Goal: Navigation & Orientation: Find specific page/section

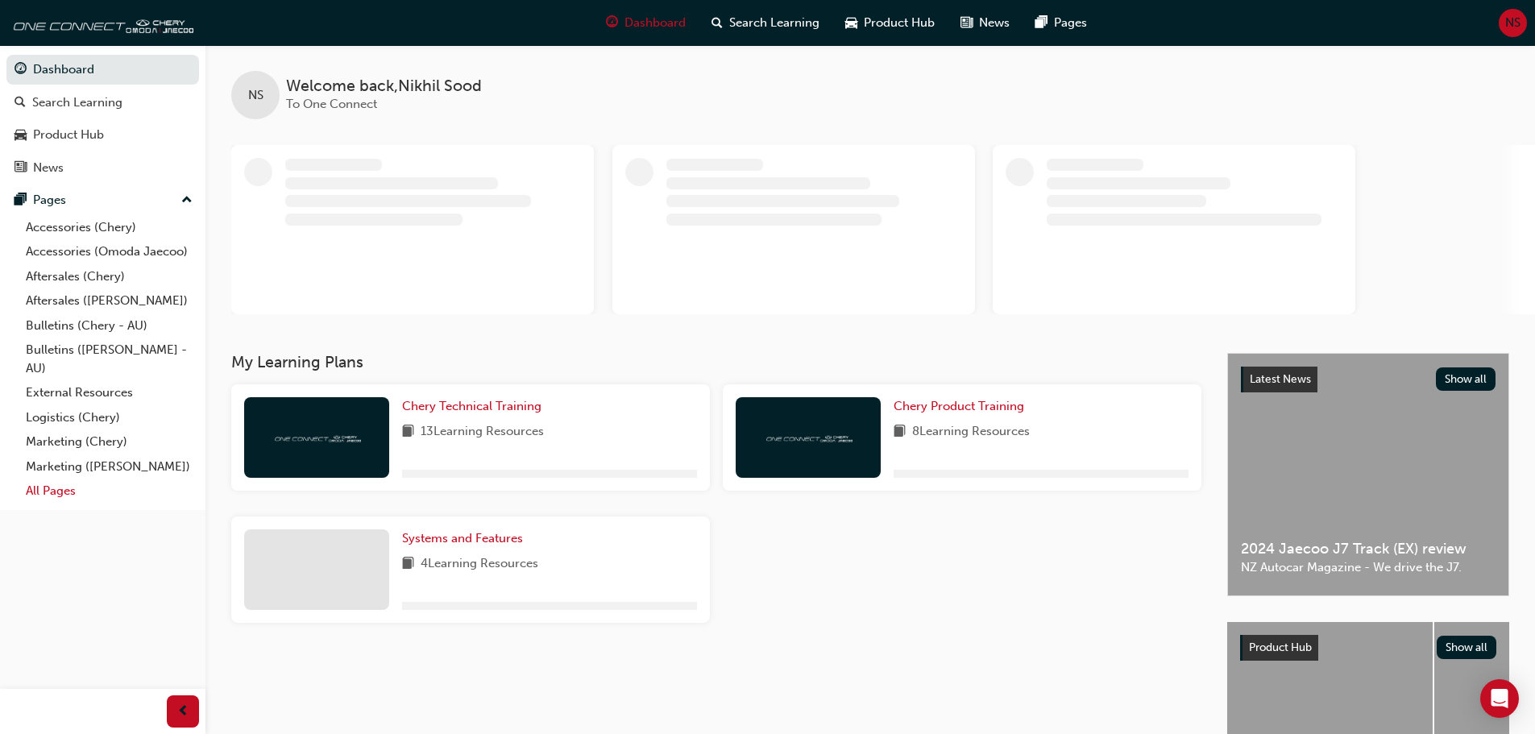
click at [71, 492] on link "All Pages" at bounding box center [109, 491] width 180 height 25
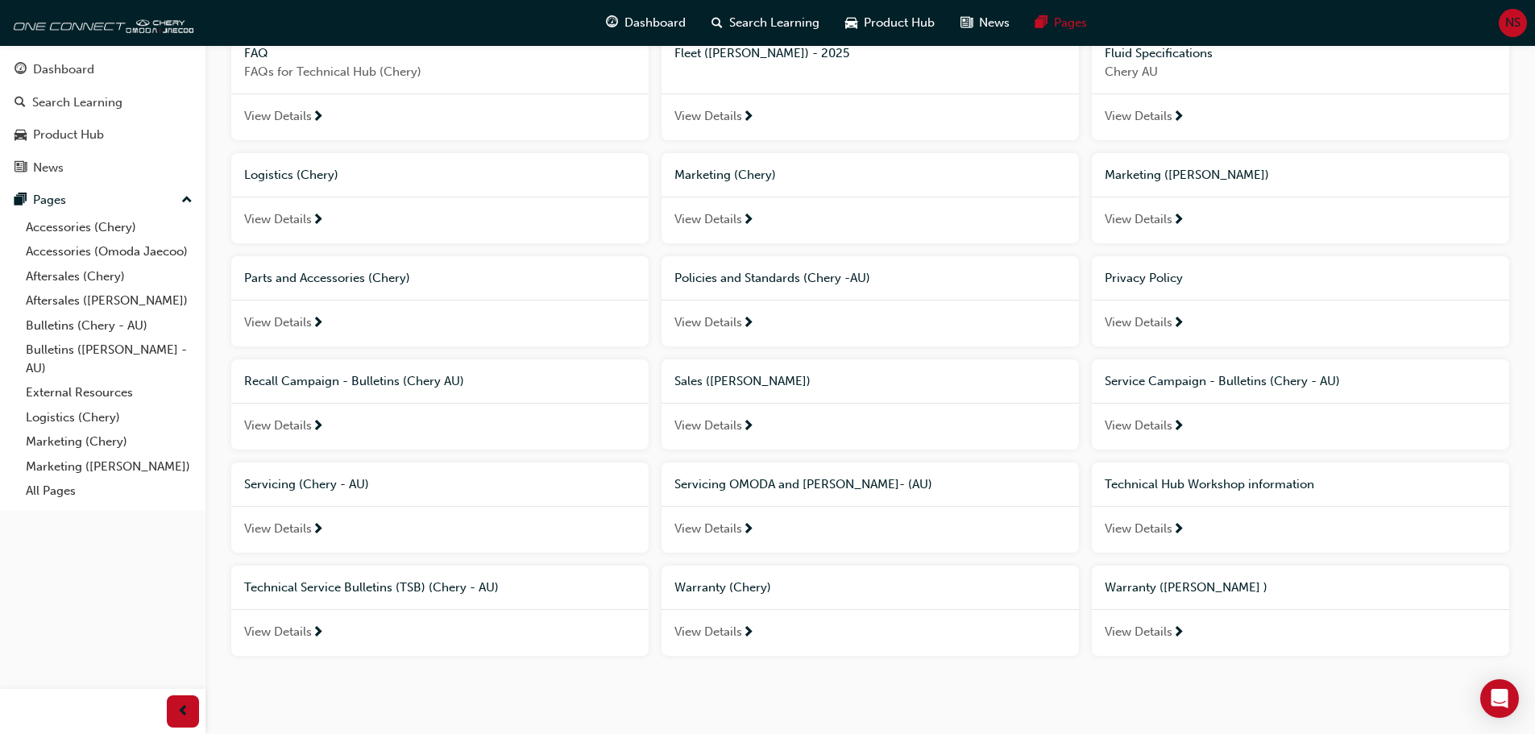
scroll to position [501, 0]
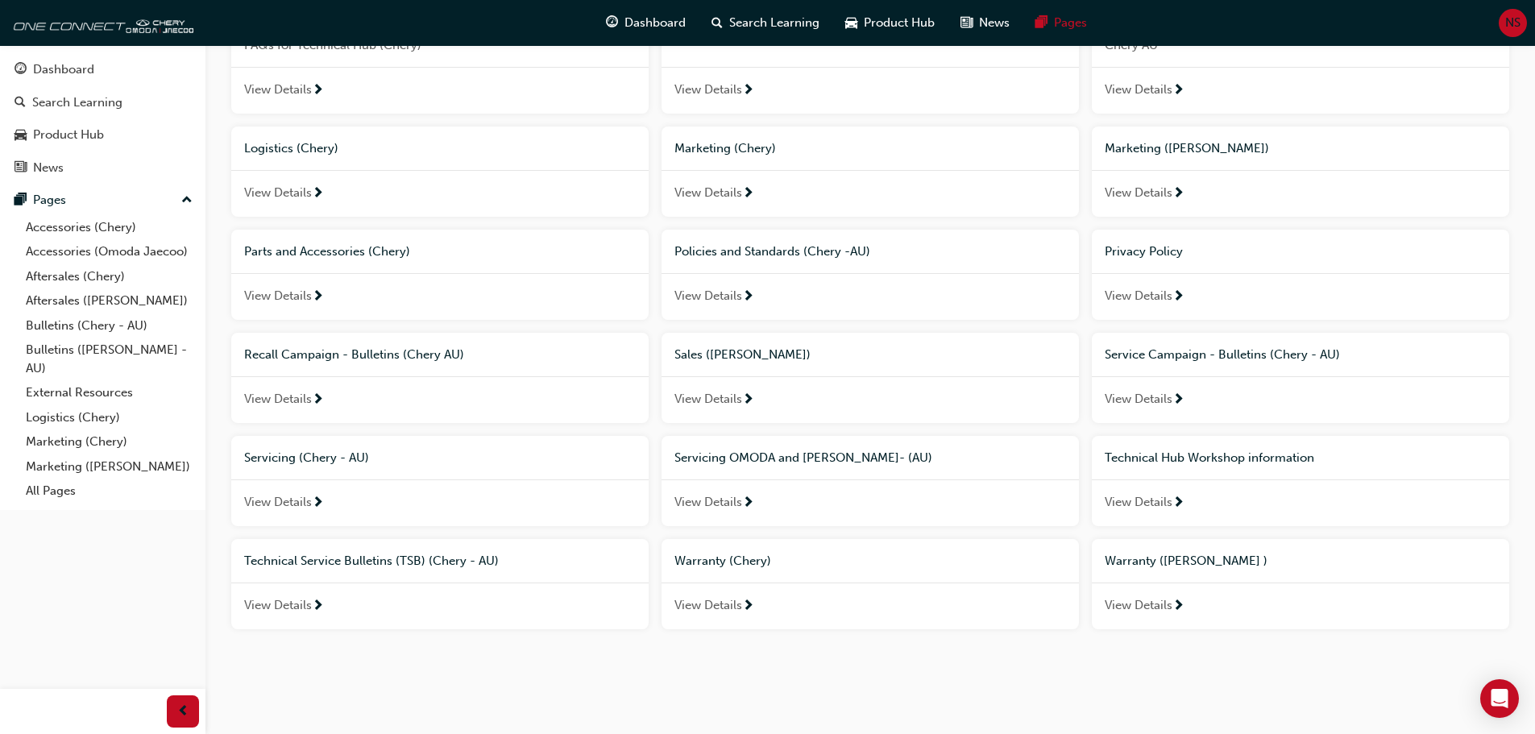
click at [785, 462] on span "Servicing OMODA and [PERSON_NAME]- (AU)" at bounding box center [804, 458] width 258 height 15
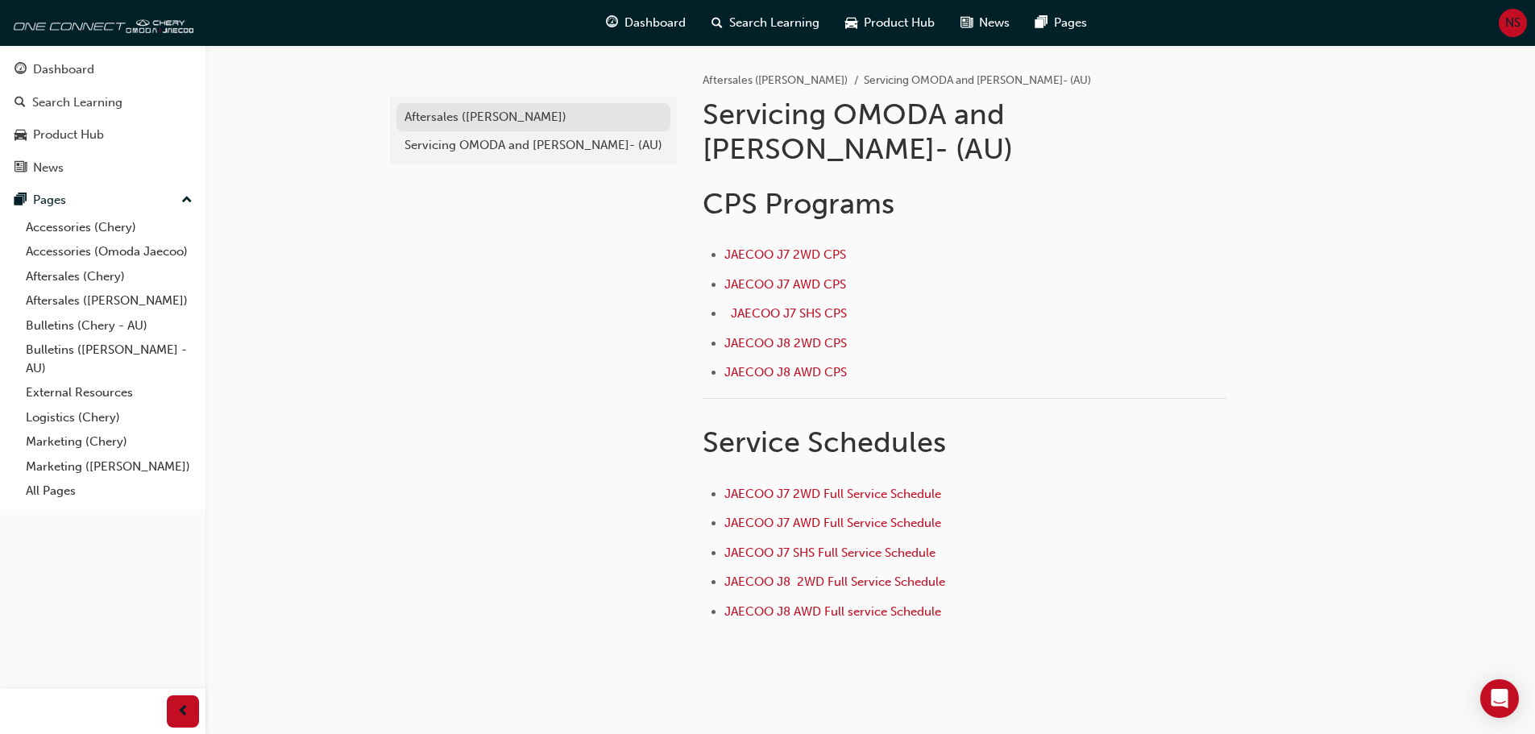
click at [482, 119] on div "Aftersales ([PERSON_NAME])" at bounding box center [534, 117] width 258 height 19
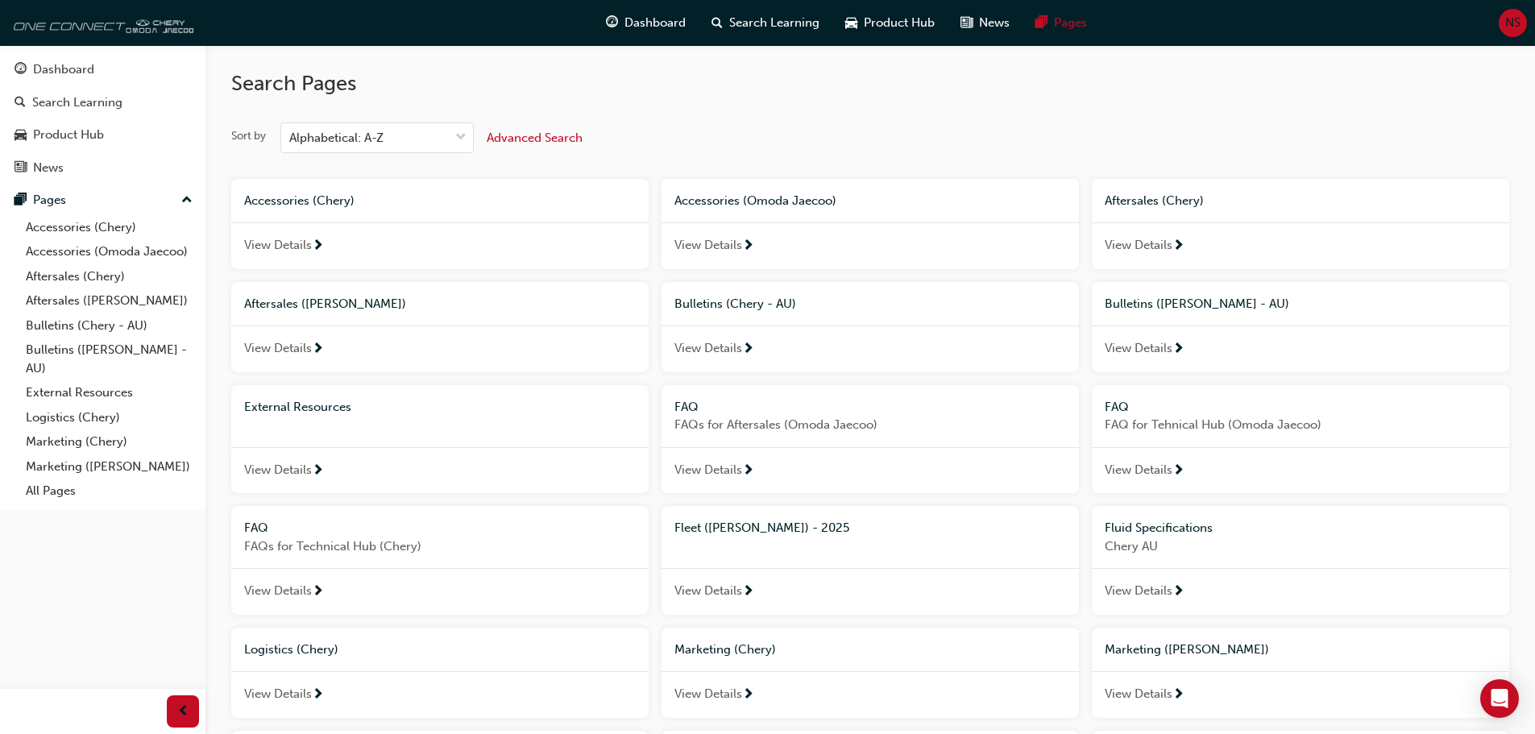
scroll to position [501, 0]
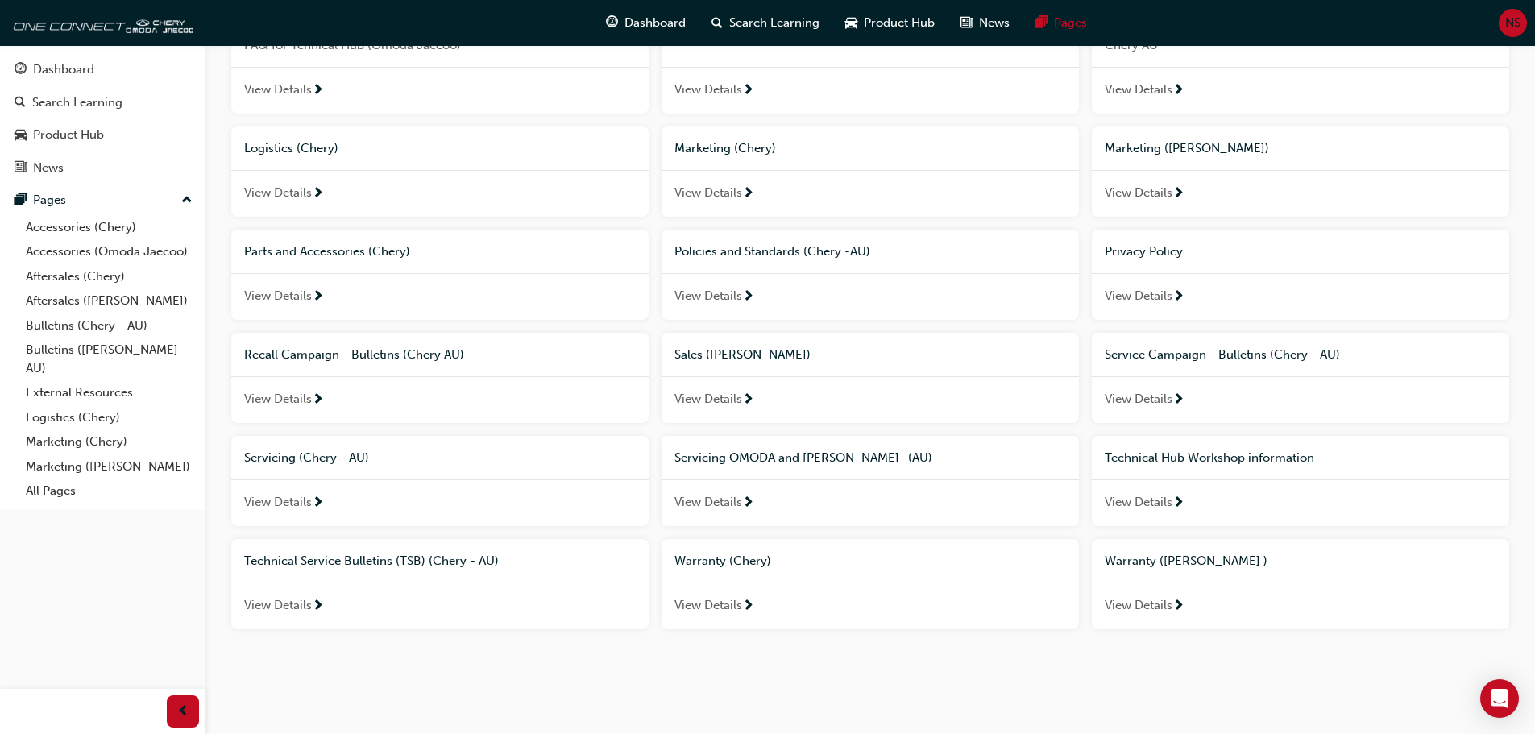
click at [779, 348] on span "Sales ([PERSON_NAME])" at bounding box center [743, 354] width 136 height 15
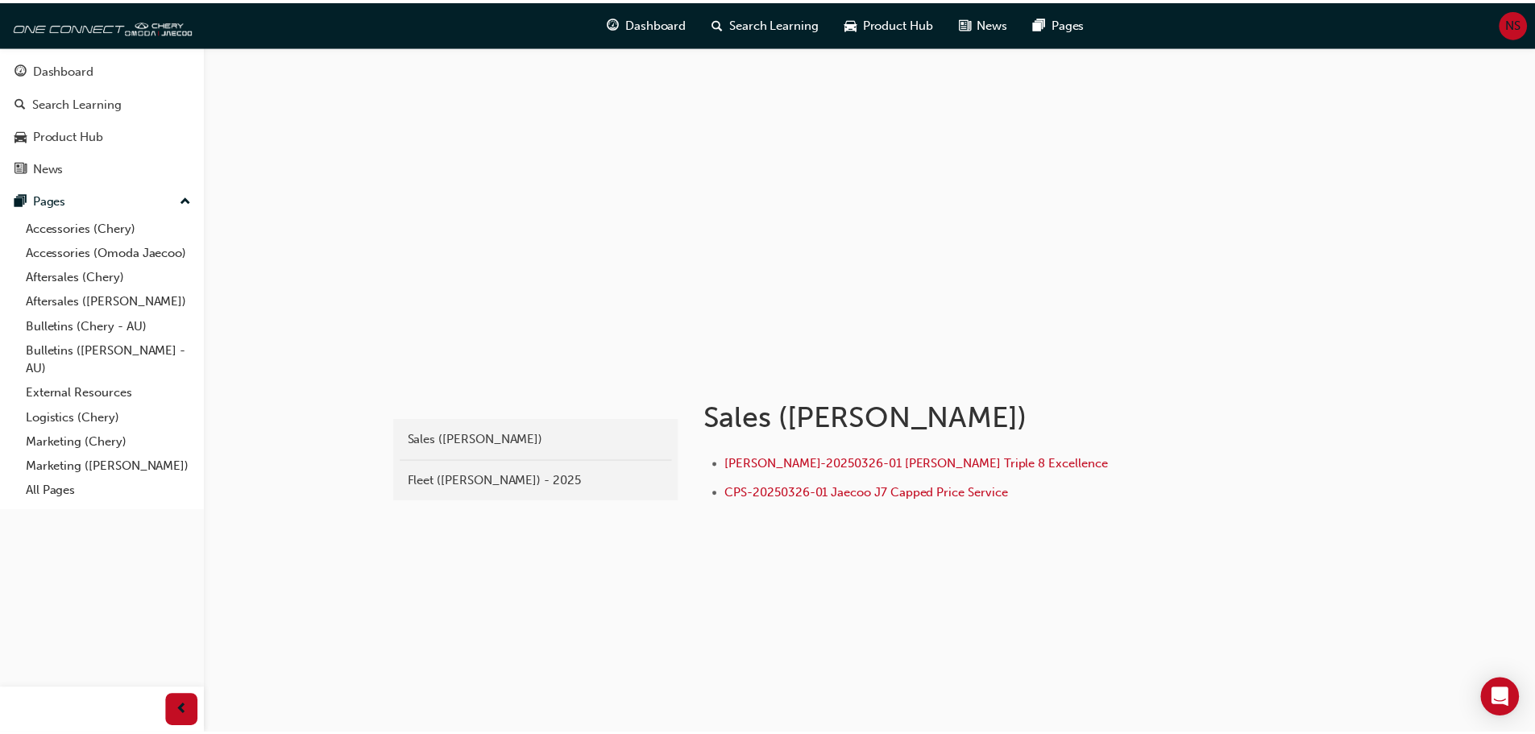
scroll to position [501, 0]
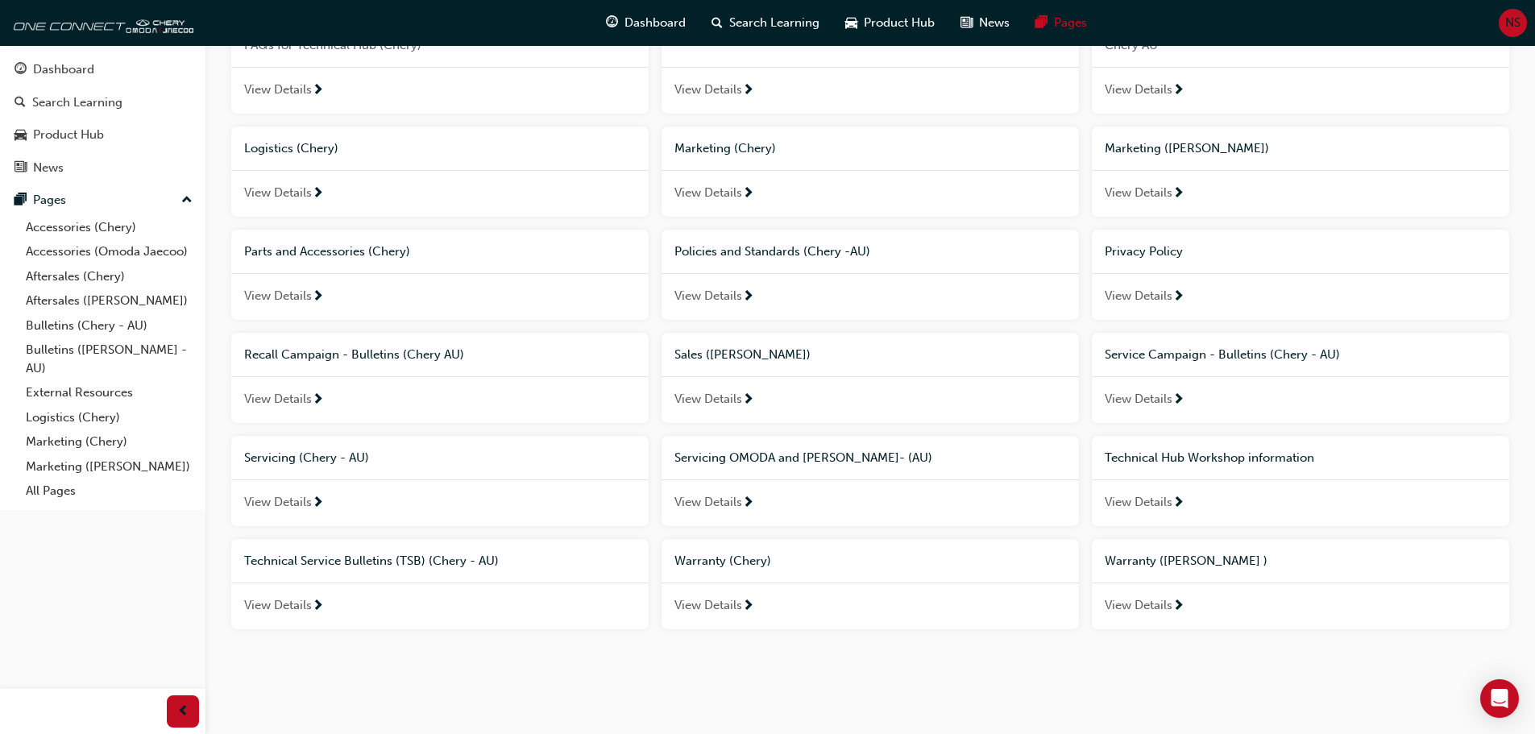
click at [327, 459] on span "Servicing (Chery - AU)" at bounding box center [306, 458] width 125 height 15
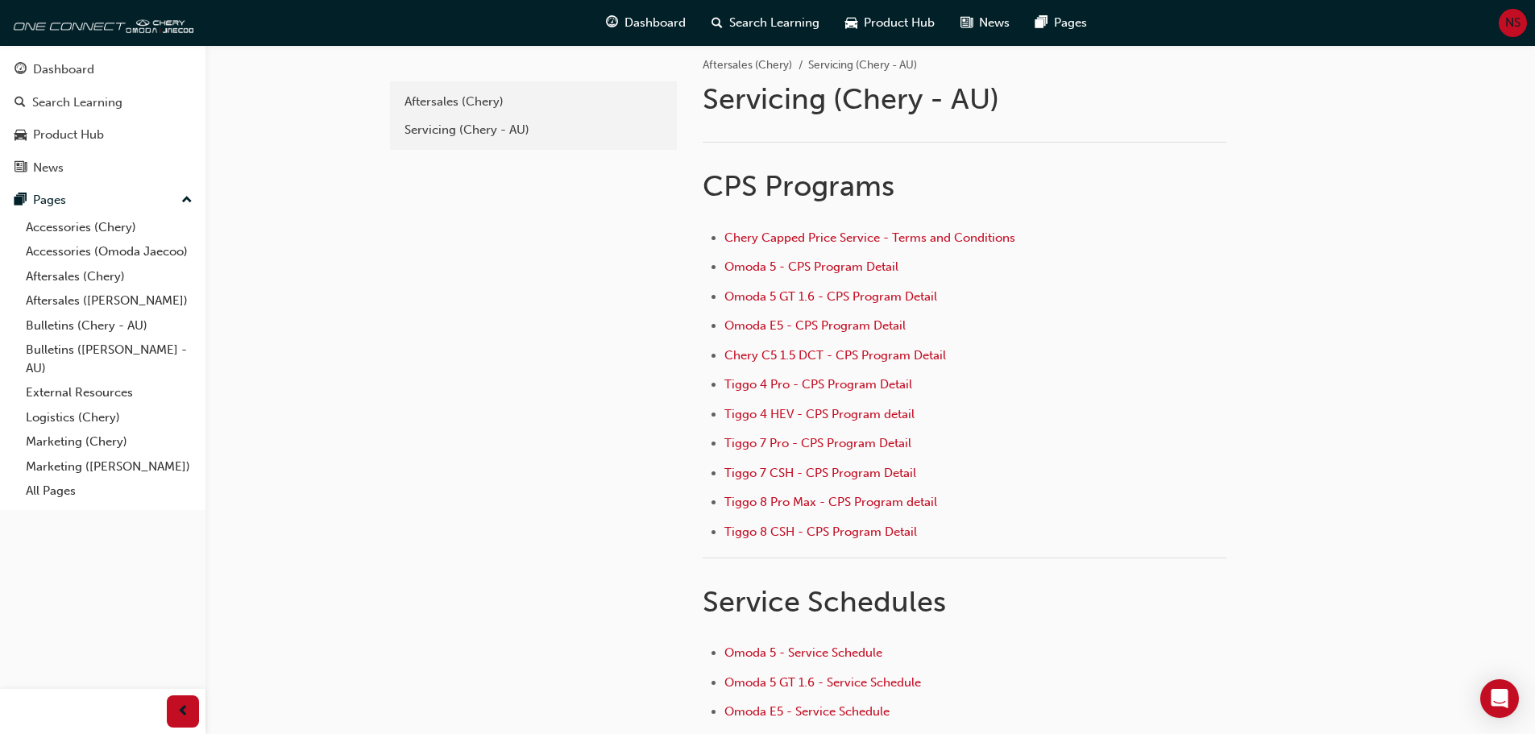
scroll to position [9, 0]
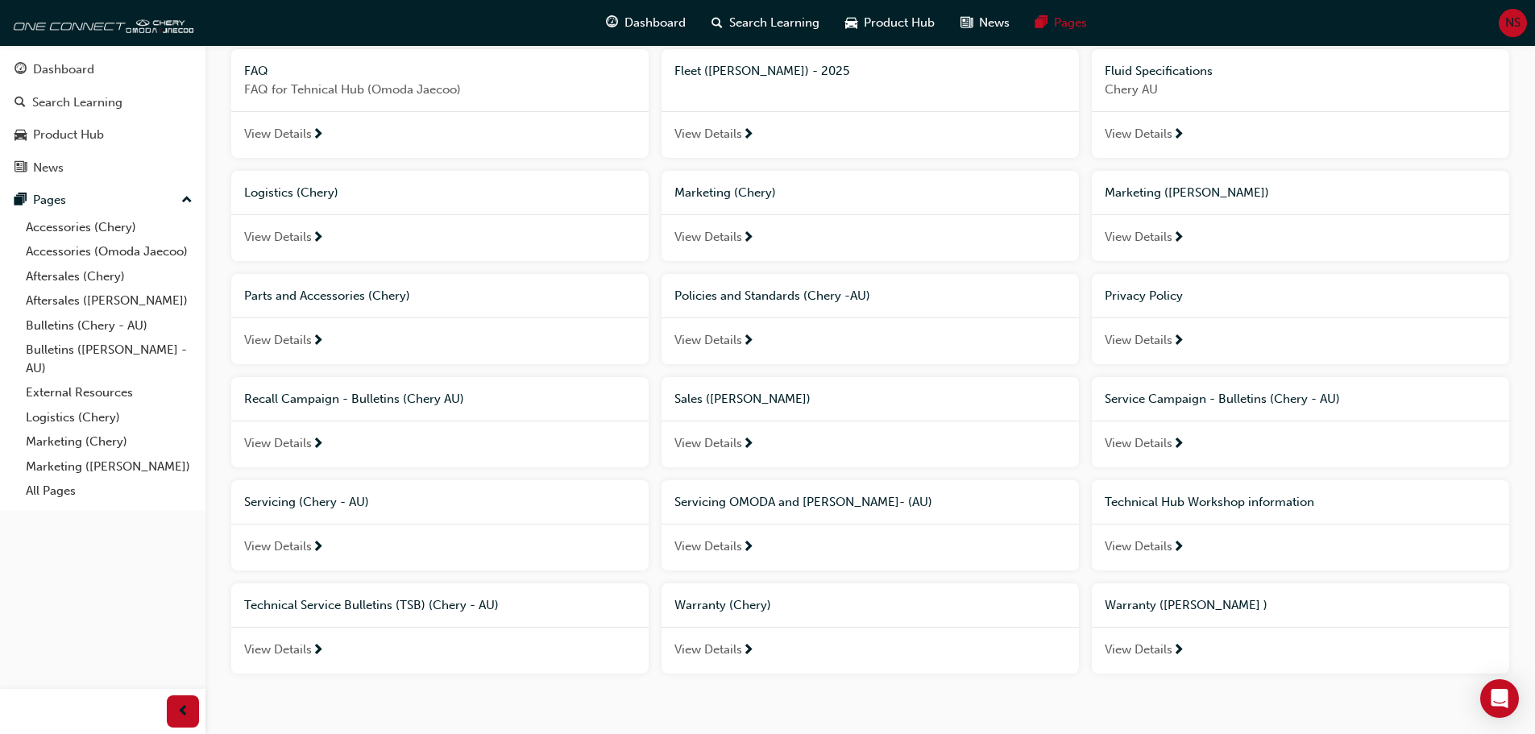
scroll to position [421, 0]
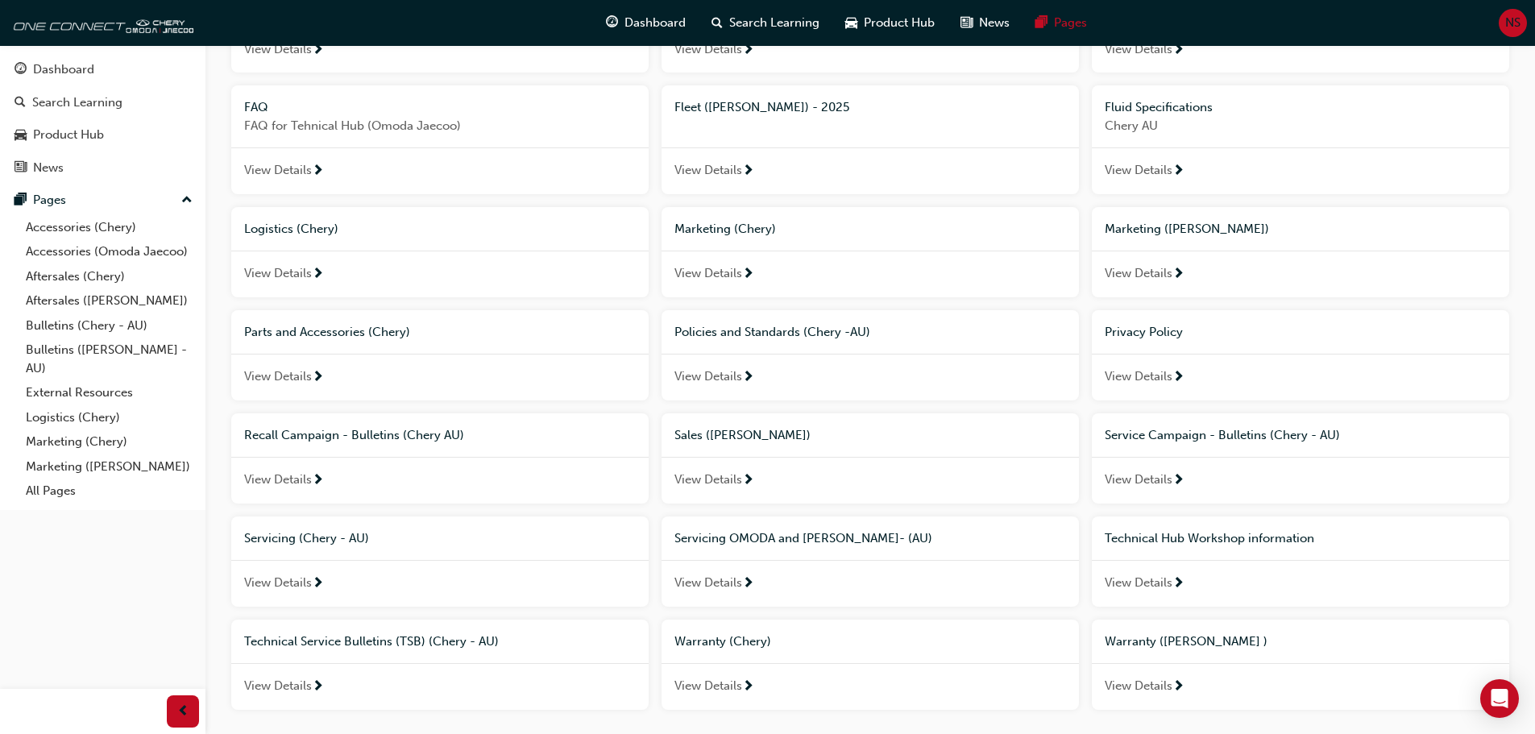
click at [1195, 640] on span "Warranty ([PERSON_NAME] )" at bounding box center [1186, 641] width 163 height 15
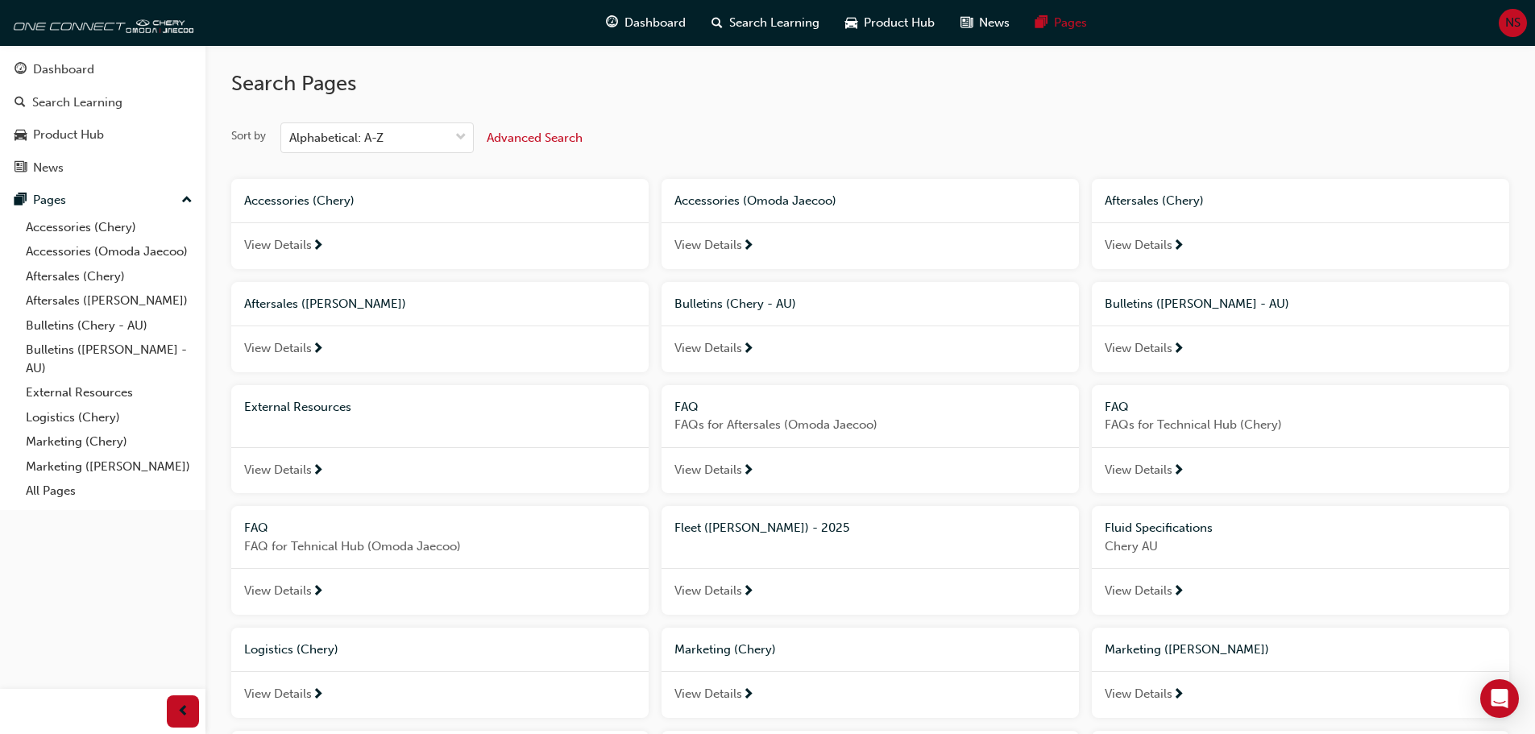
click at [733, 200] on span "Accessories (Omoda Jaecoo)" at bounding box center [756, 200] width 162 height 15
click at [368, 301] on span "Aftersales ([PERSON_NAME])" at bounding box center [325, 304] width 162 height 15
click at [1182, 310] on span "Bulletins ([PERSON_NAME] - AU)" at bounding box center [1197, 304] width 185 height 15
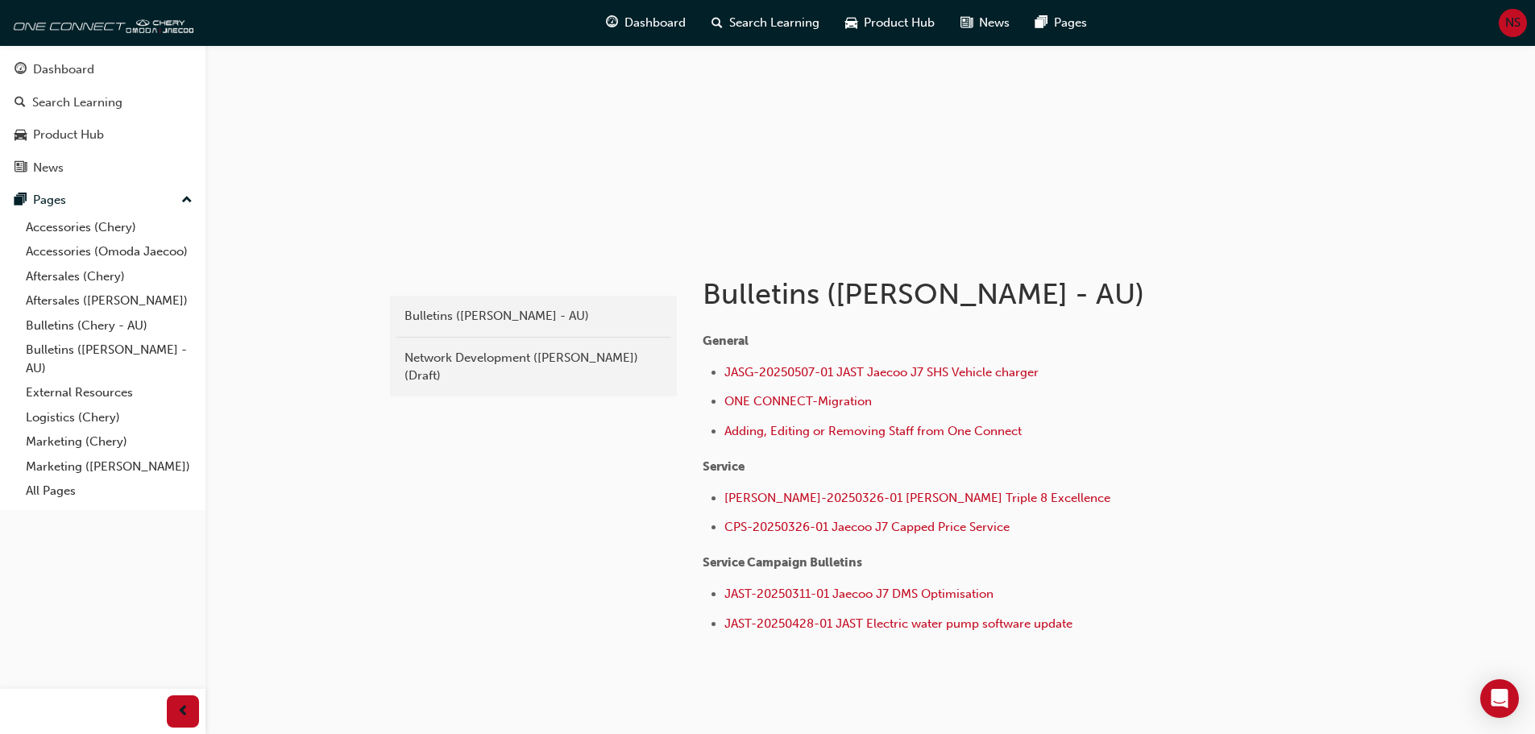
scroll to position [161, 0]
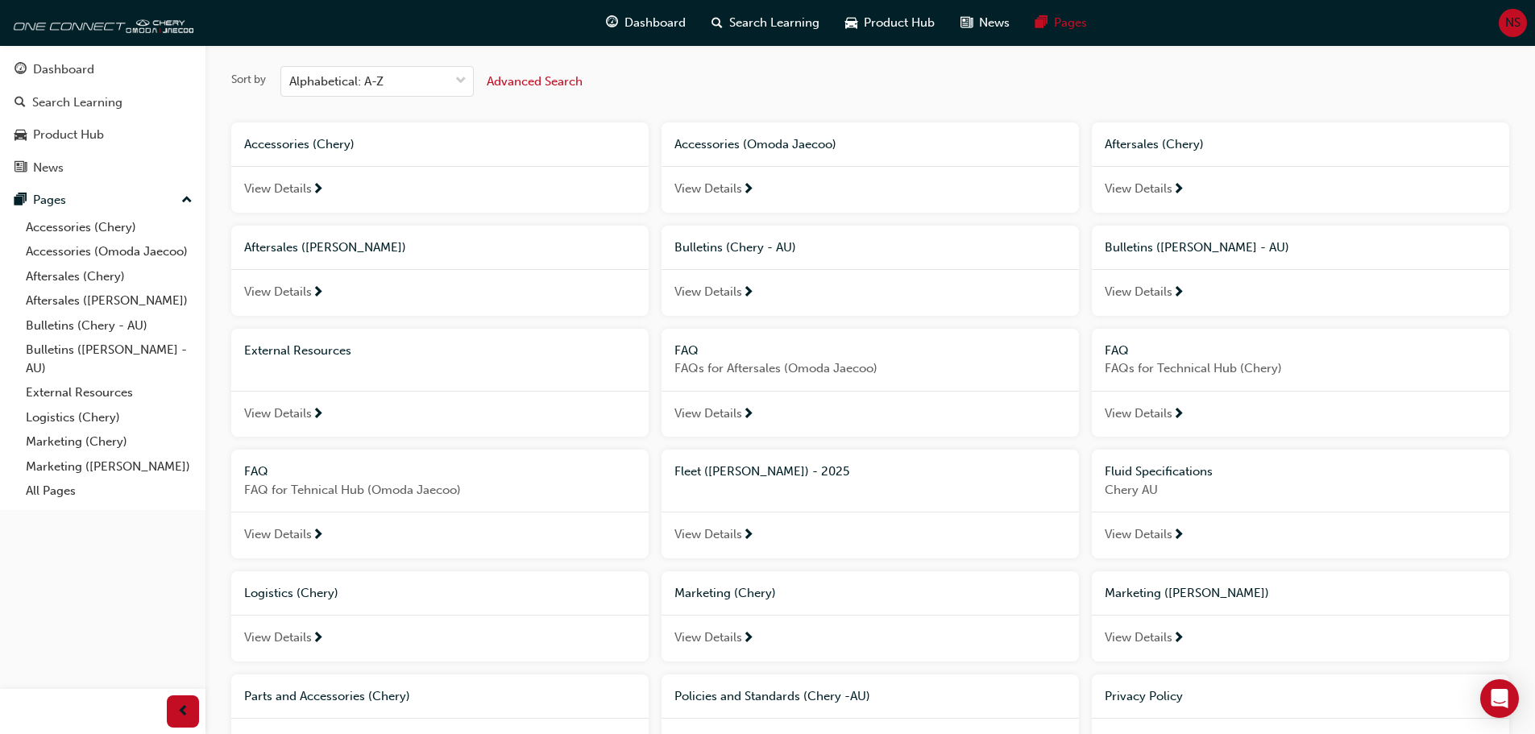
scroll to position [81, 0]
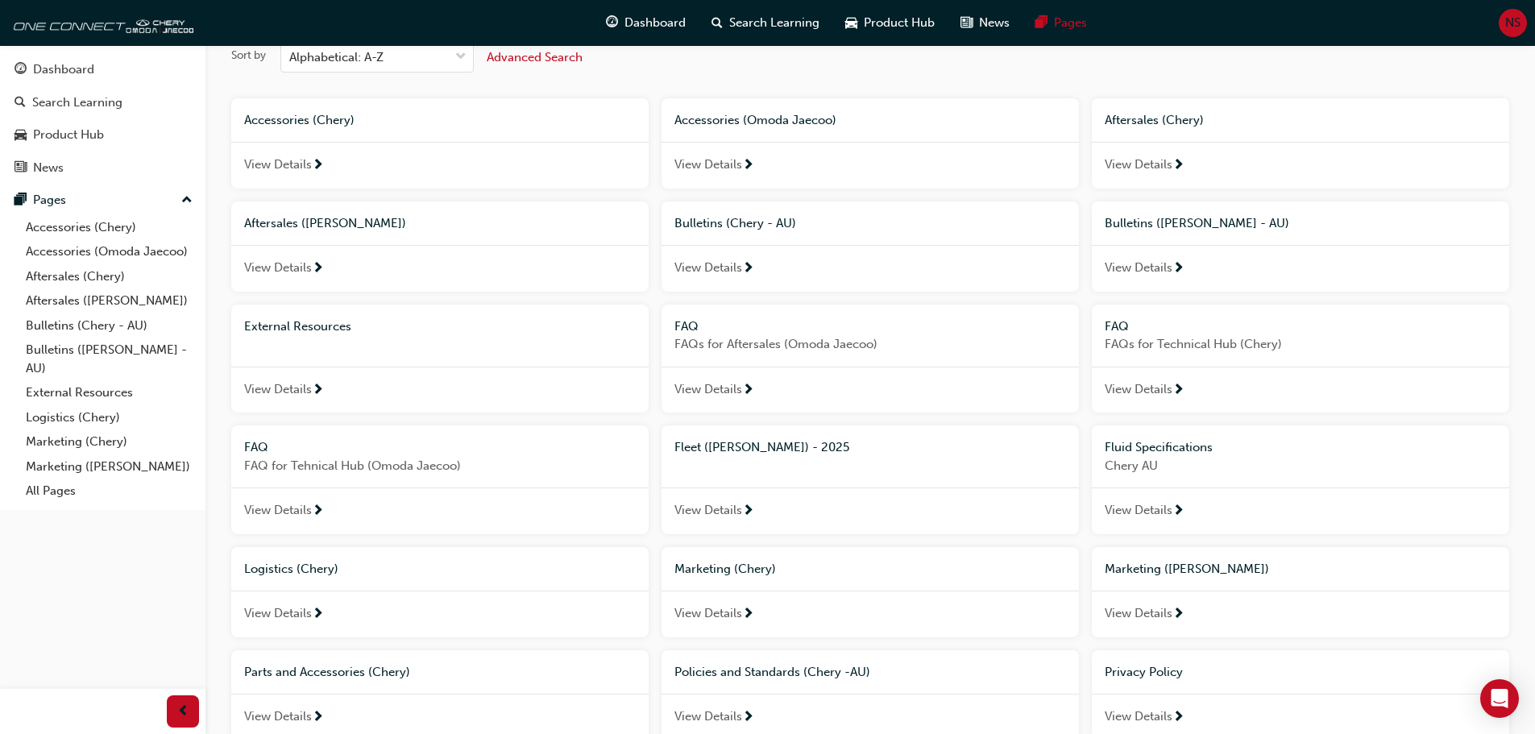
click at [1186, 571] on span "Marketing ([PERSON_NAME])" at bounding box center [1187, 569] width 164 height 15
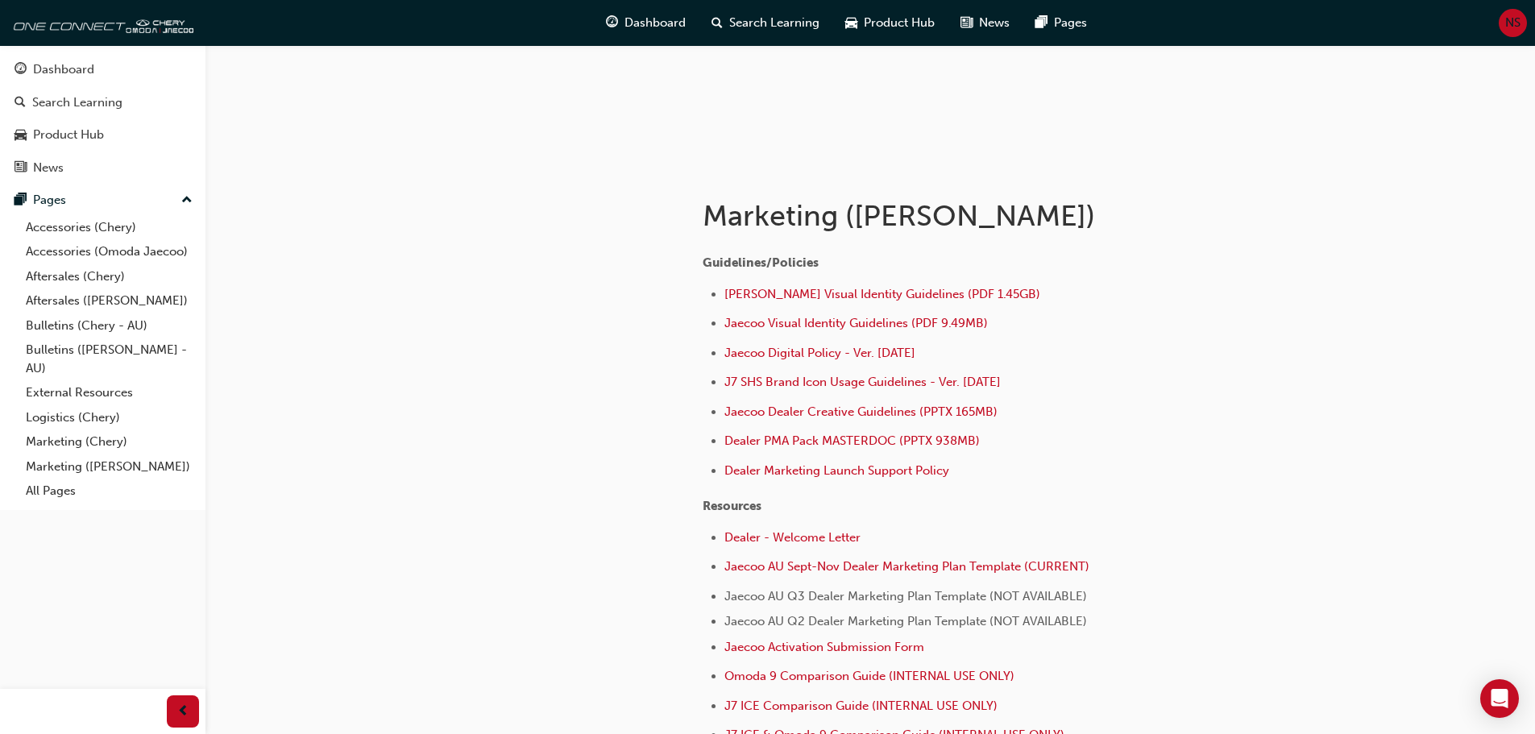
scroll to position [242, 0]
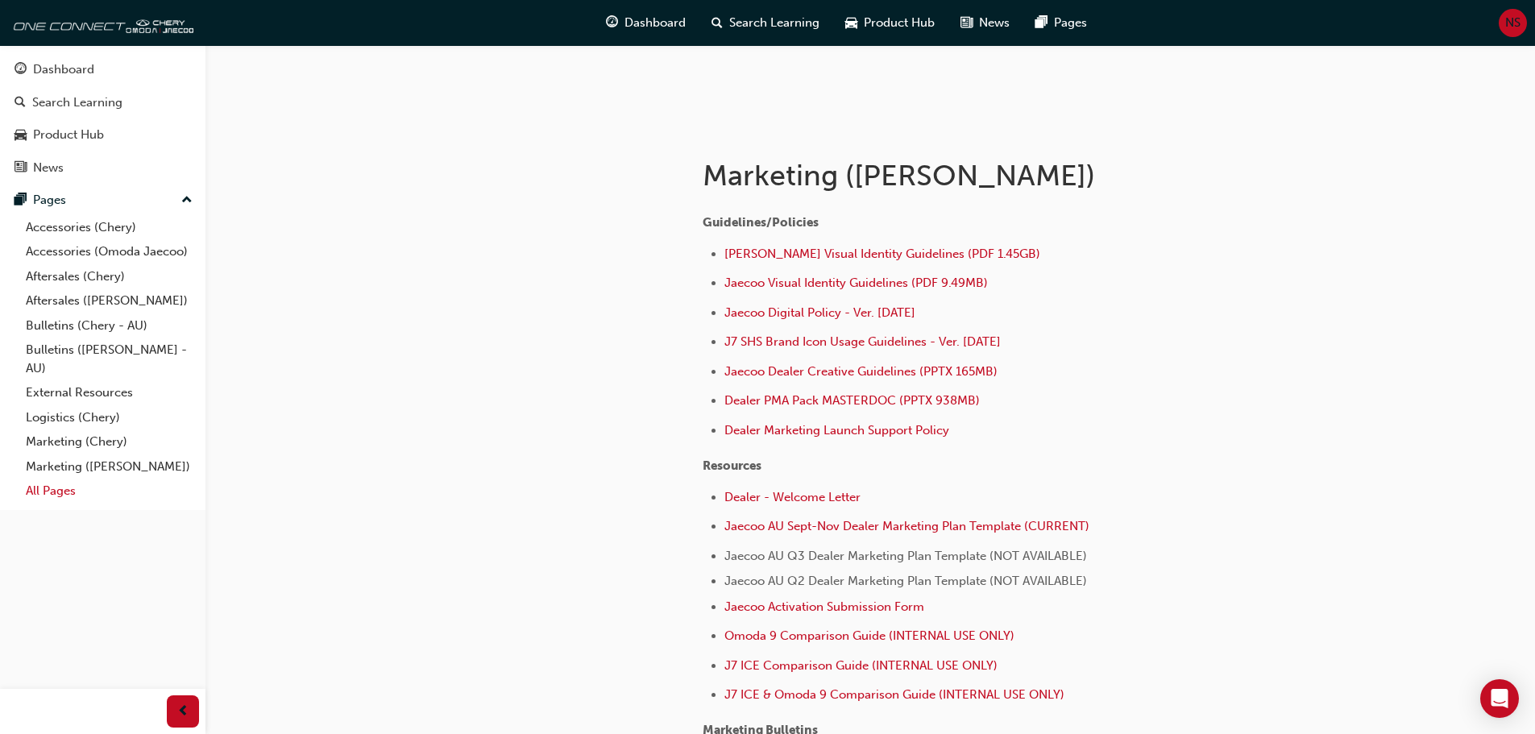
click at [69, 497] on link "All Pages" at bounding box center [109, 491] width 180 height 25
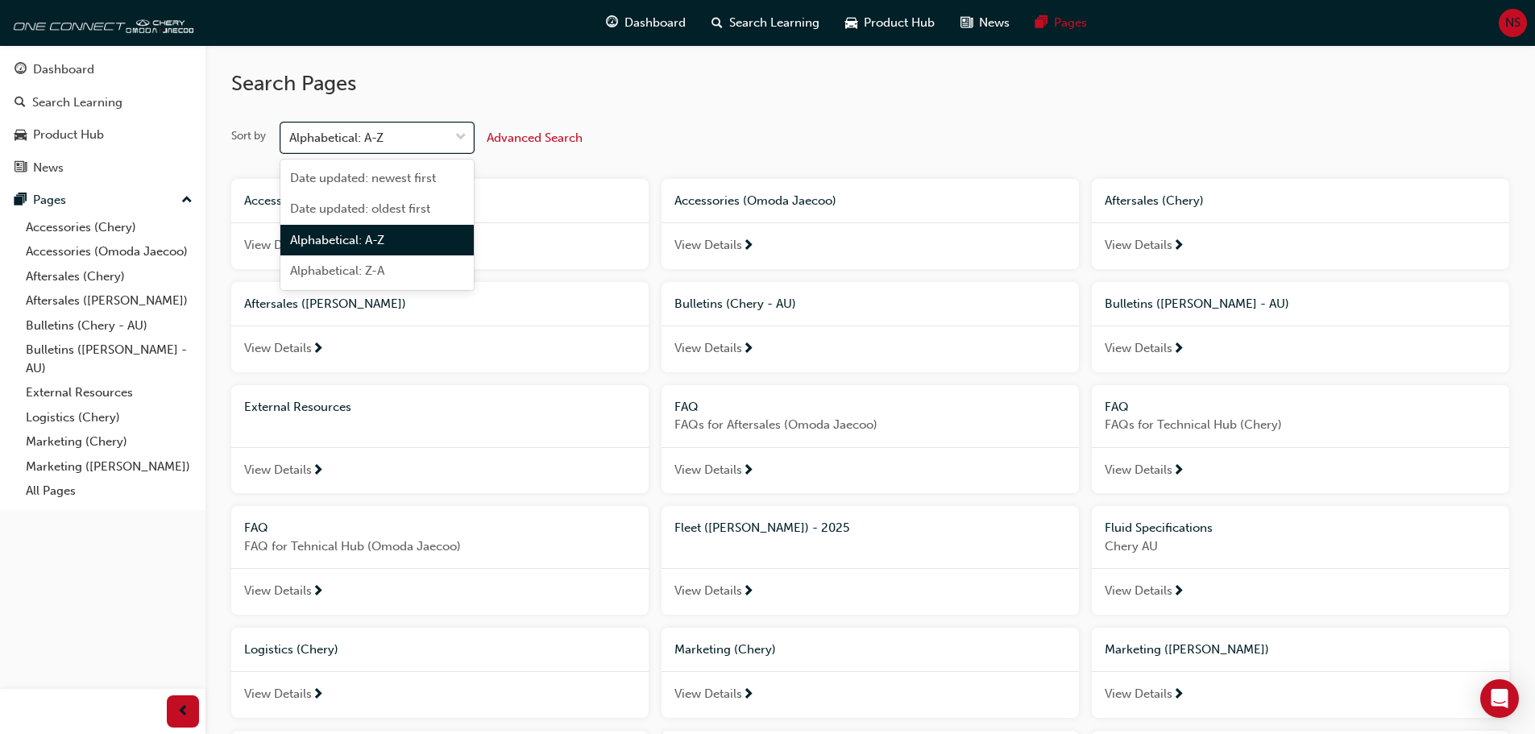
click at [463, 134] on span "down-icon" at bounding box center [460, 137] width 11 height 21
click at [291, 134] on input "Sort by option Alphabetical: A-Z focused, 3 of 4. 4 results available. Use Up a…" at bounding box center [290, 138] width 2 height 14
click at [463, 134] on span "down-icon" at bounding box center [460, 137] width 11 height 21
click at [291, 134] on input "Sort by option Alphabetical: A-Z focused, 3 of 4. 4 results available. Use Up a…" at bounding box center [290, 138] width 2 height 14
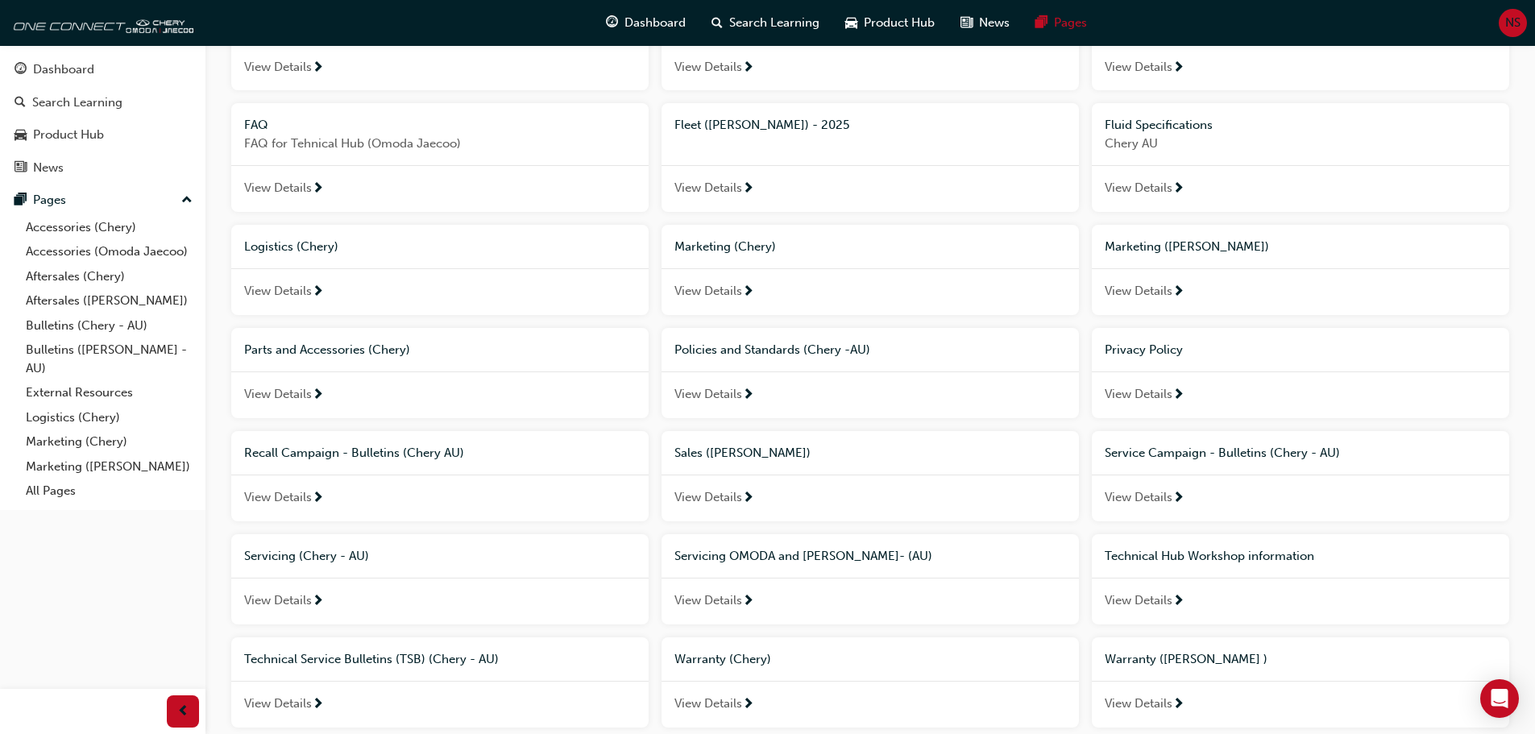
scroll to position [484, 0]
